Goal: Check status: Check status

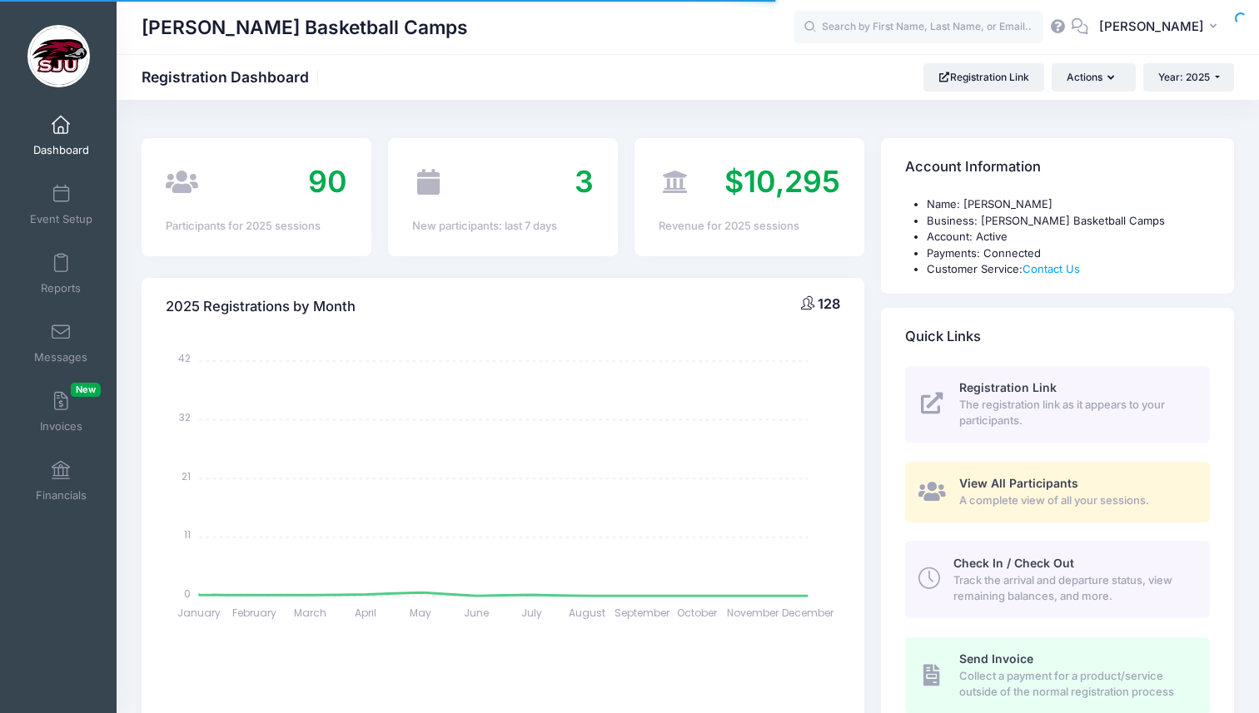
select select
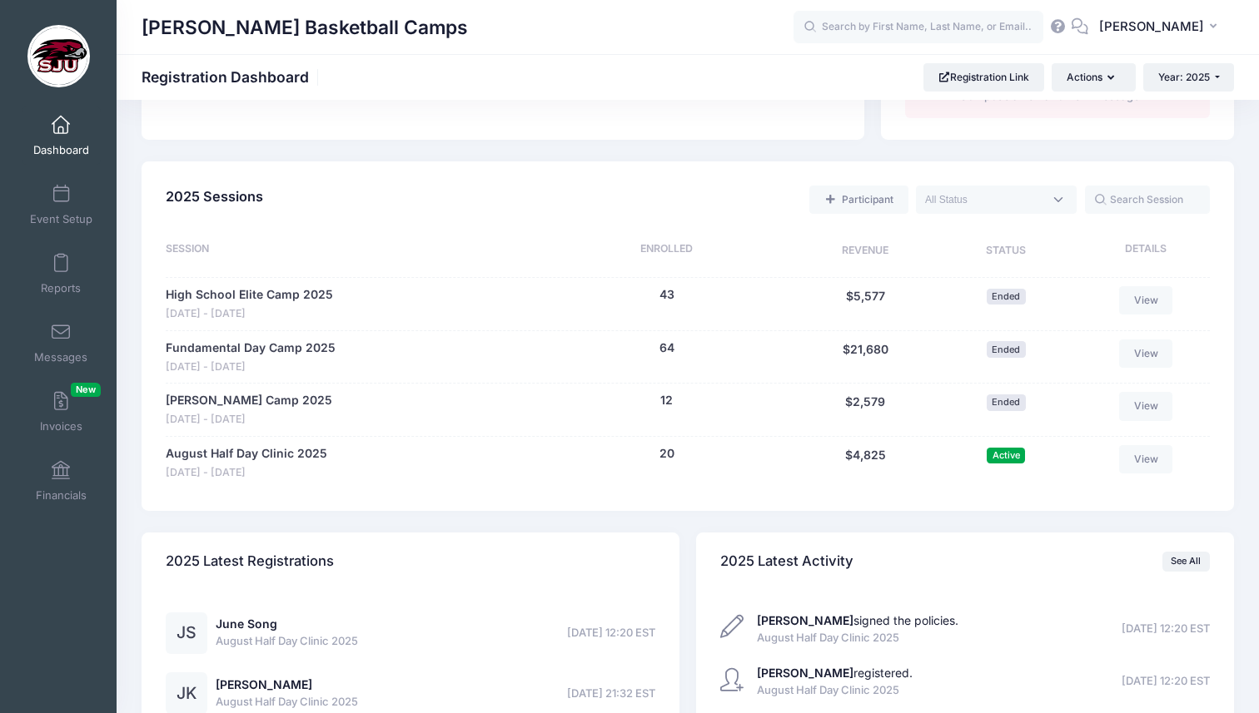
scroll to position [728, 0]
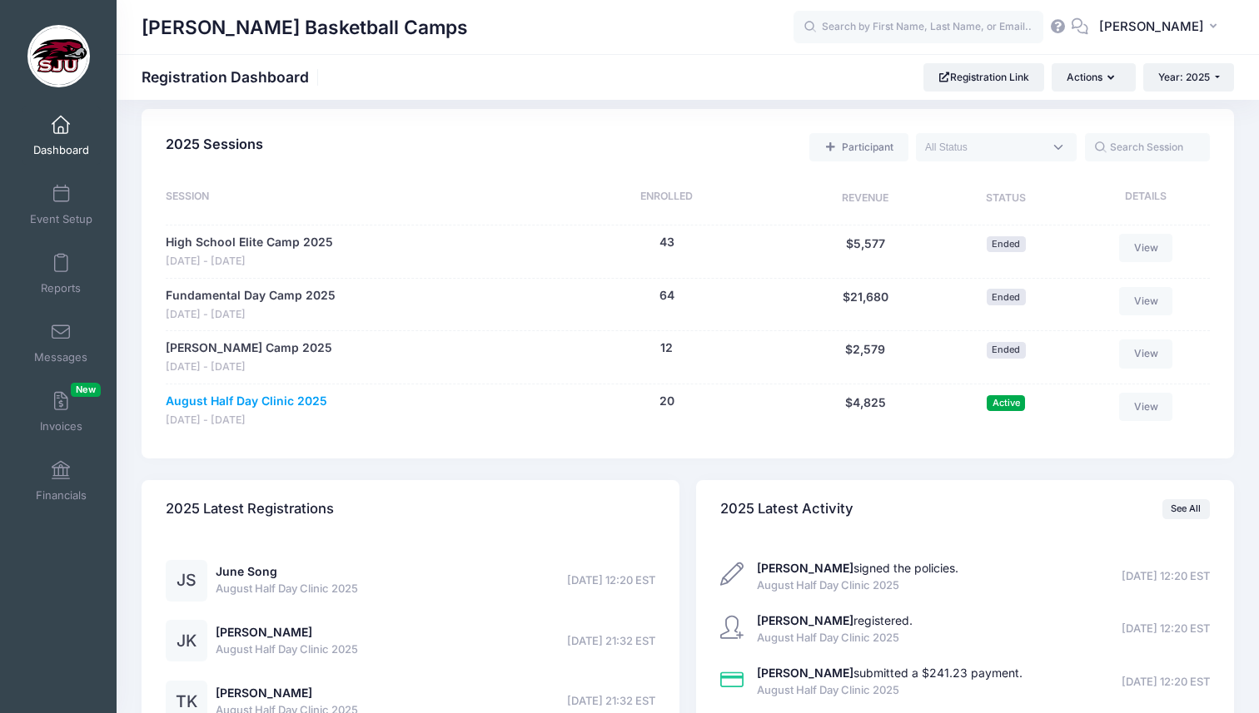
click at [280, 396] on link "August Half Day Clinic 2025" at bounding box center [246, 401] width 161 height 17
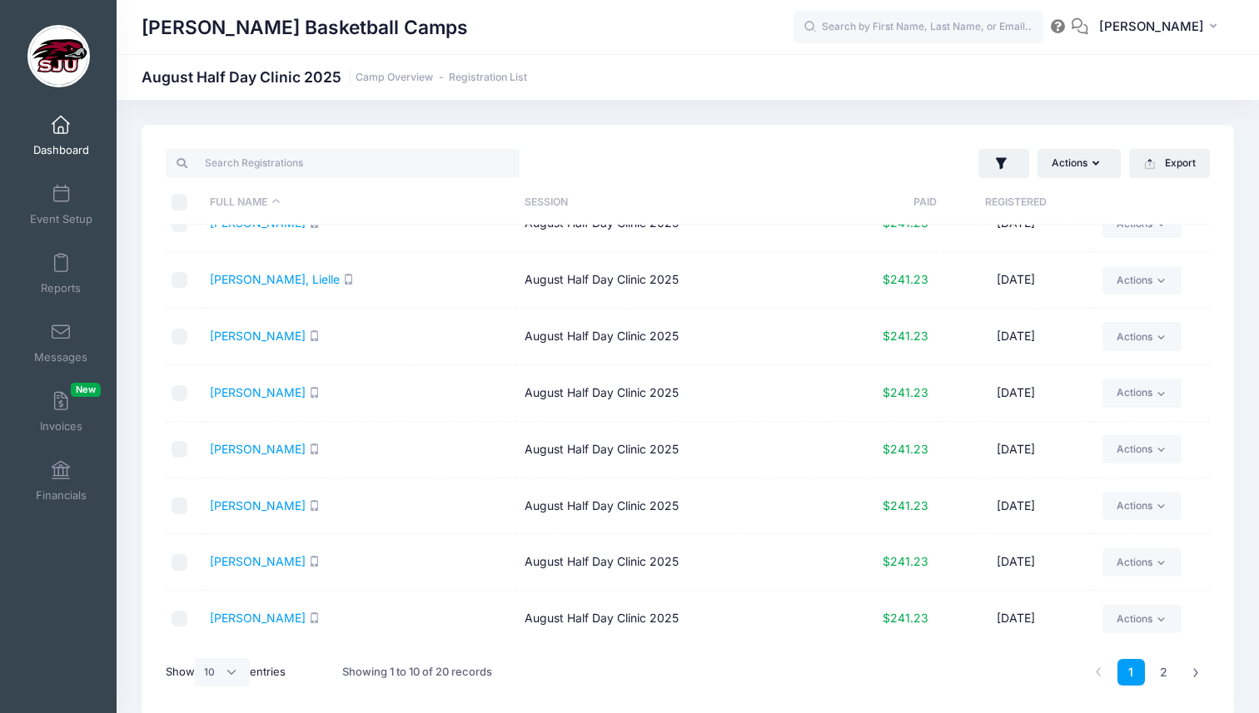
scroll to position [70, 0]
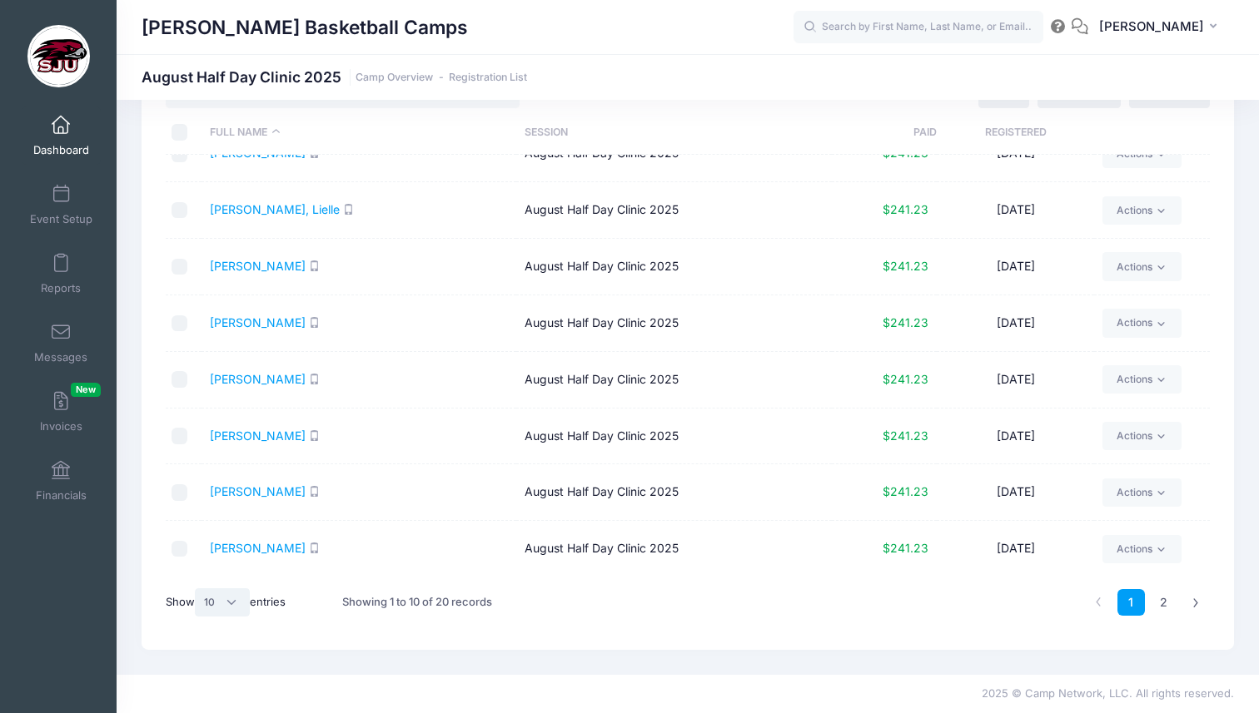
click at [224, 601] on select "All 10 25 50" at bounding box center [222, 602] width 55 height 28
select select "50"
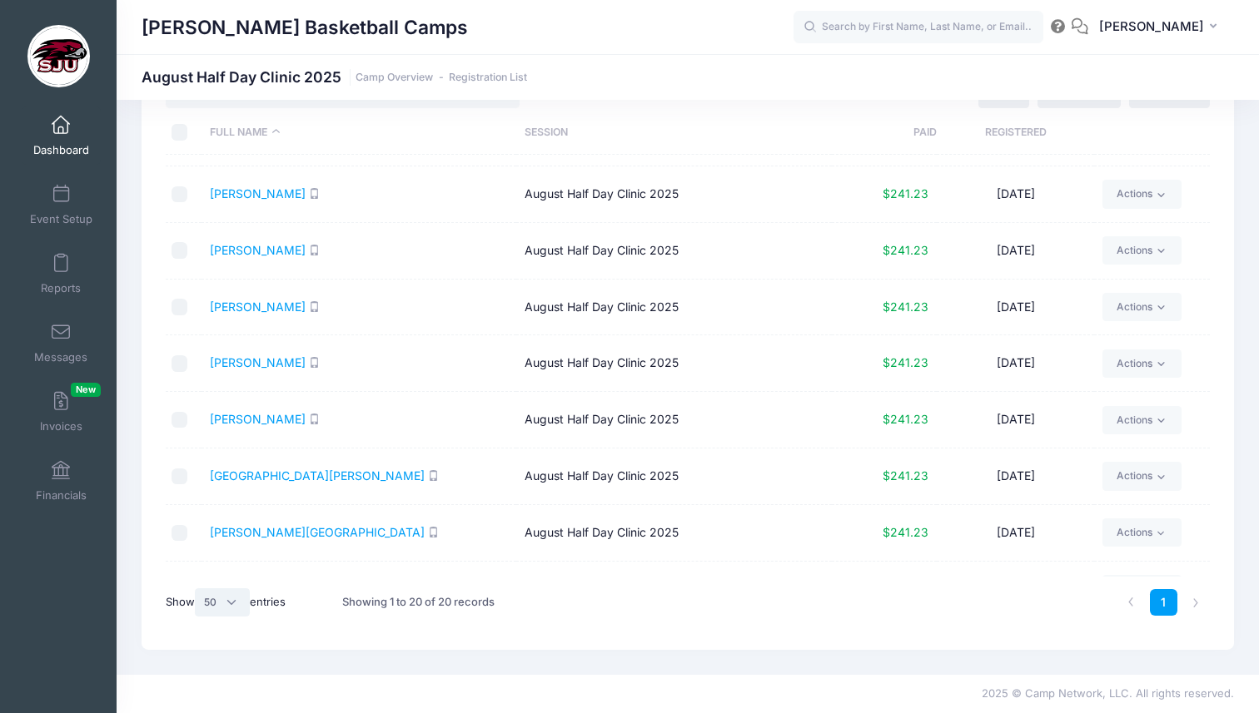
scroll to position [590, 0]
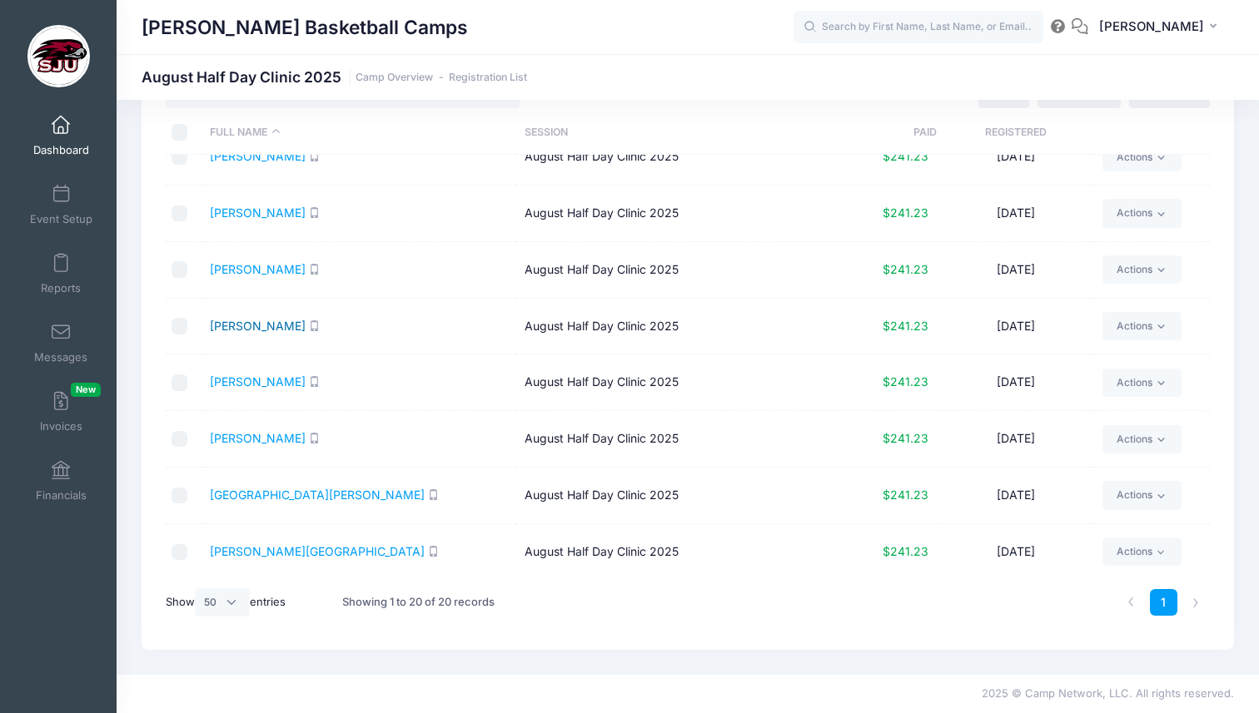
click at [246, 323] on link "[PERSON_NAME]" at bounding box center [258, 326] width 96 height 14
click at [253, 380] on link "[PERSON_NAME]" at bounding box center [258, 382] width 96 height 14
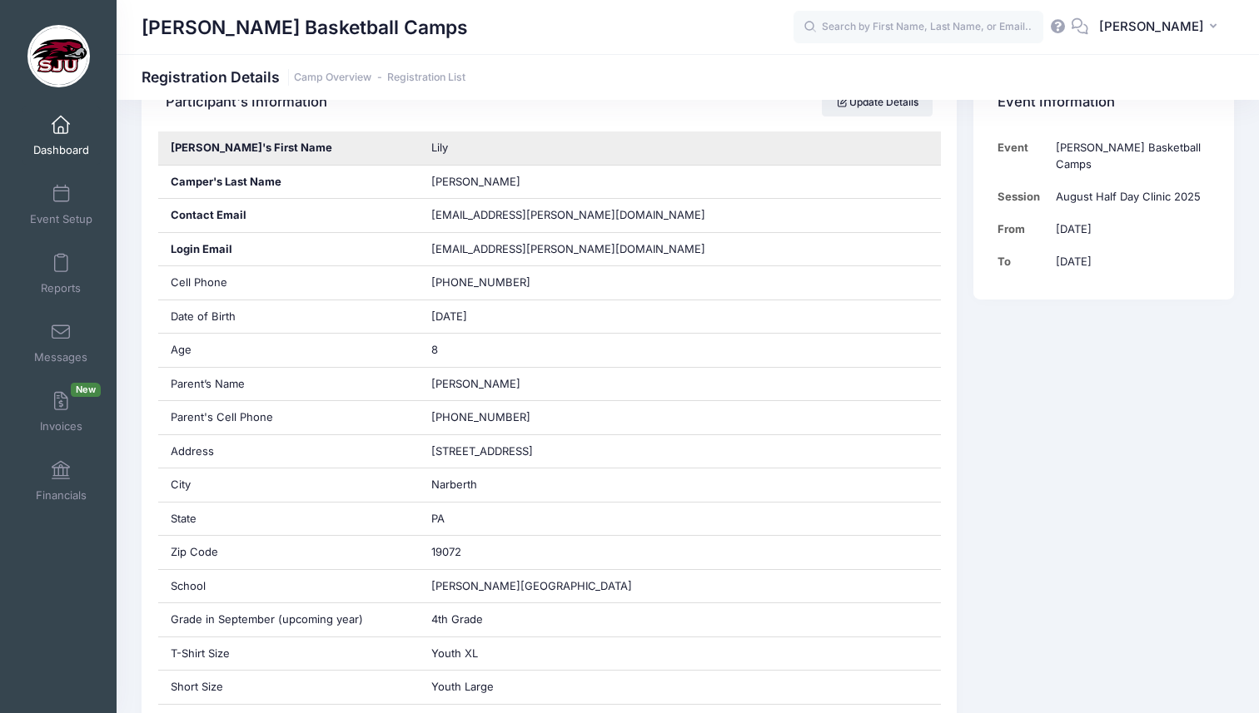
scroll to position [325, 0]
